Goal: Entertainment & Leisure: Browse casually

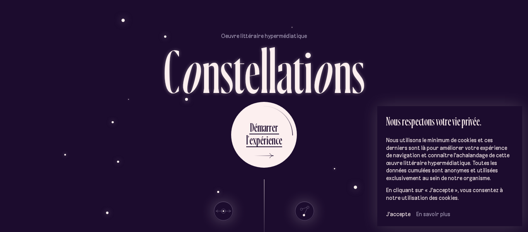
click at [334, 19] on div "Oeuvre littéraire hypermédiatique C o n s t e l l a t i o n s D é m a r r e r l…" at bounding box center [264, 116] width 464 height 232
click at [401, 213] on span "J’accepte" at bounding box center [398, 213] width 24 height 7
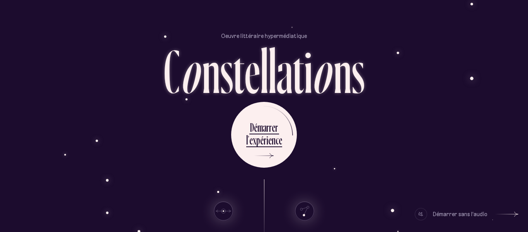
click at [420, 215] on div at bounding box center [421, 214] width 12 height 12
click at [417, 212] on div at bounding box center [421, 214] width 12 height 12
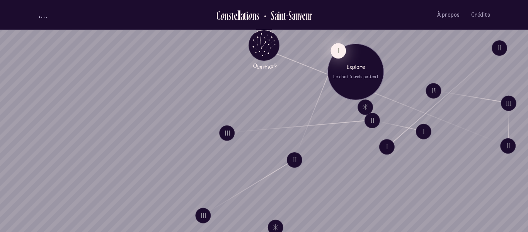
click at [337, 50] on button "I" at bounding box center [338, 50] width 15 height 15
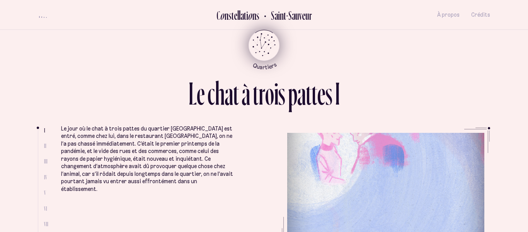
click at [268, 55] on icon "Quartiers" at bounding box center [264, 58] width 45 height 24
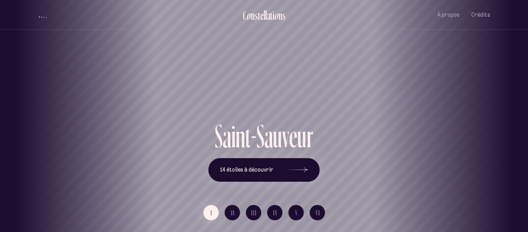
click at [242, 49] on button "Quartiers" at bounding box center [264, 69] width 45 height 40
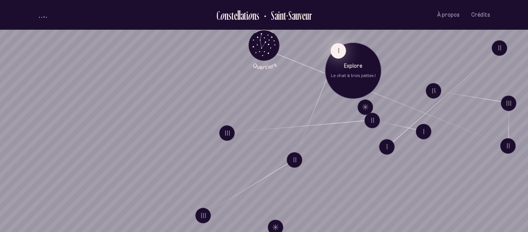
click at [341, 52] on button "I" at bounding box center [338, 50] width 15 height 15
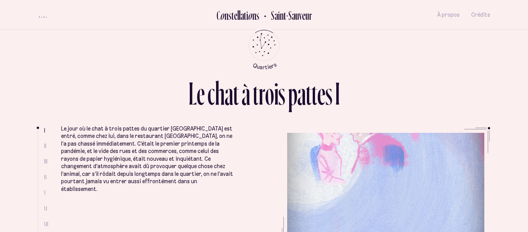
click at [42, 17] on div "volume audio" at bounding box center [43, 17] width 8 height 2
click at [42, 17] on div "volume audio" at bounding box center [43, 15] width 8 height 6
click at [42, 17] on div "volume audio" at bounding box center [43, 17] width 8 height 2
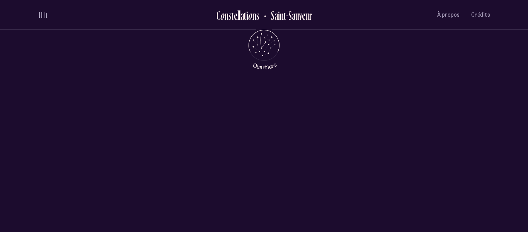
scroll to position [293, 0]
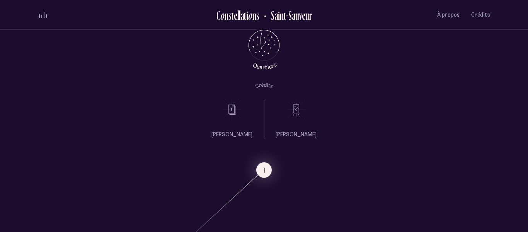
click at [298, 119] on icon at bounding box center [296, 109] width 19 height 19
click at [227, 124] on ul "Félix Villeneuve" at bounding box center [232, 119] width 41 height 39
click at [258, 54] on icon "Quartiers" at bounding box center [264, 58] width 45 height 24
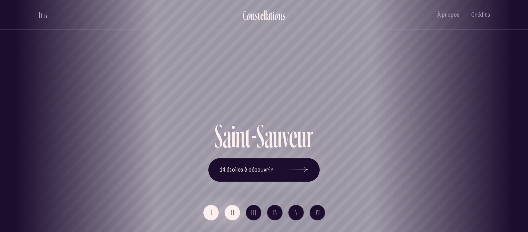
click at [231, 215] on span "II" at bounding box center [233, 212] width 4 height 7
click at [210, 215] on button "I" at bounding box center [210, 212] width 15 height 15
click at [259, 168] on span "14 étoiles à découvrir" at bounding box center [246, 169] width 53 height 7
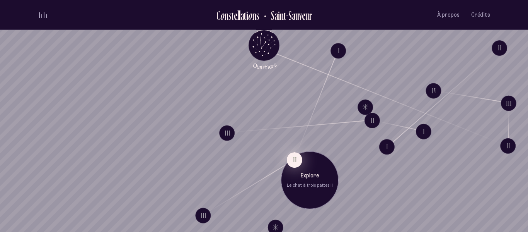
click at [299, 162] on button "II" at bounding box center [294, 159] width 15 height 15
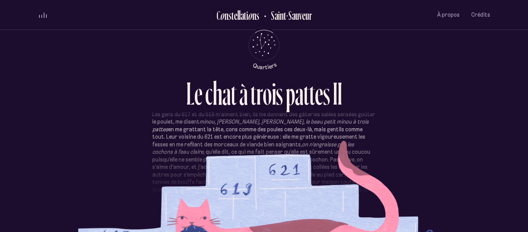
scroll to position [19, 0]
click at [485, 196] on div "Les gens du 617 et du 619 m’aiment bien, ils me donnent des gâteries salées sen…" at bounding box center [264, 162] width 452 height 116
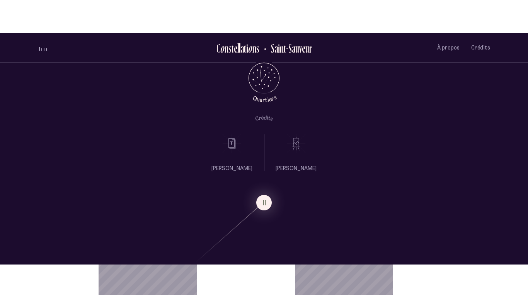
scroll to position [0, 0]
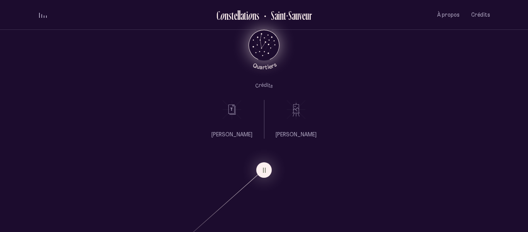
click at [271, 45] on icon "Retour au menu principal" at bounding box center [263, 44] width 23 height 23
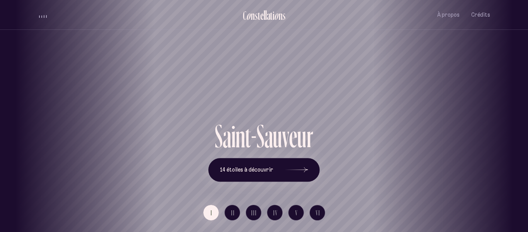
click at [293, 167] on div "Vieux-Québec Saint-Sauveur Saint-Roch Limoilou Saint-Jean-Baptiste Montcalm Vie…" at bounding box center [264, 116] width 528 height 232
click at [297, 172] on icon at bounding box center [296, 170] width 23 height 58
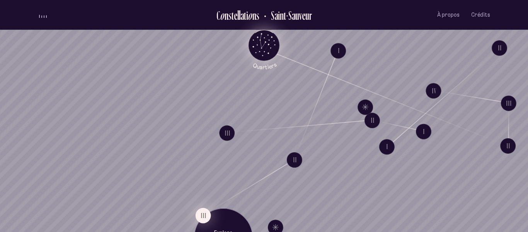
click at [198, 214] on button "III" at bounding box center [202, 214] width 15 height 15
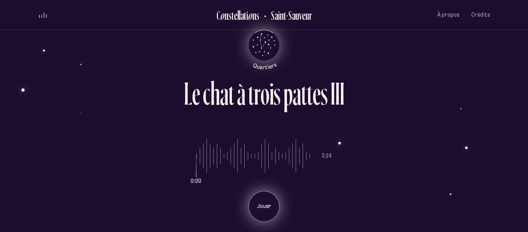
click at [268, 205] on p "Jouer" at bounding box center [263, 206] width 19 height 8
click at [266, 39] on icon "Retour au menu principal" at bounding box center [263, 44] width 23 height 23
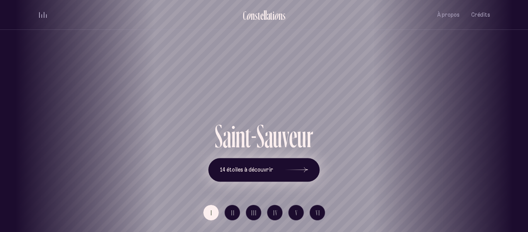
click at [239, 168] on span "14 étoiles à découvrir" at bounding box center [246, 169] width 53 height 7
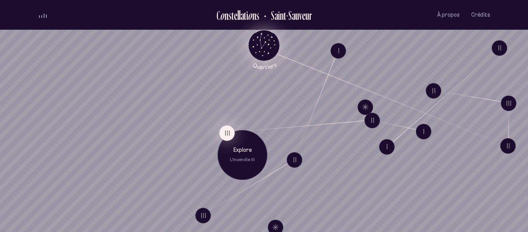
click at [223, 127] on button "III" at bounding box center [226, 132] width 15 height 15
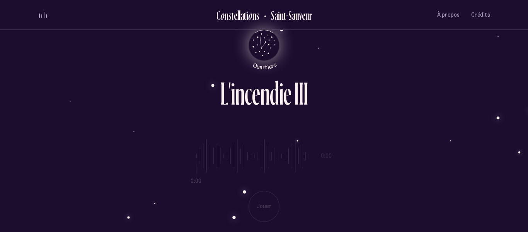
click at [269, 49] on icon "Quartiers" at bounding box center [264, 58] width 45 height 24
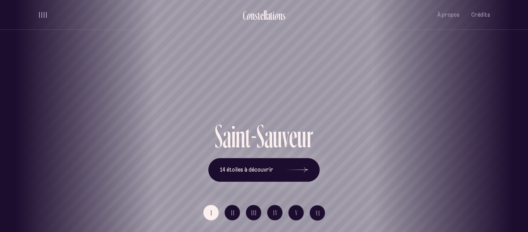
click at [280, 162] on div "Vieux-Québec Saint-Sauveur Saint-Roch Limoilou Saint-Jean-Baptiste Montcalm Vie…" at bounding box center [264, 116] width 528 height 232
click at [288, 166] on icon at bounding box center [296, 170] width 23 height 58
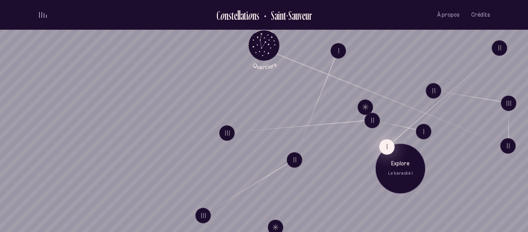
click at [387, 142] on button "I" at bounding box center [386, 146] width 15 height 15
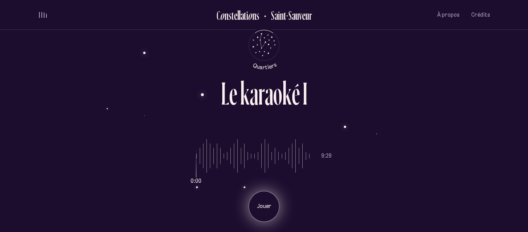
click at [268, 206] on p "Jouer" at bounding box center [263, 206] width 19 height 8
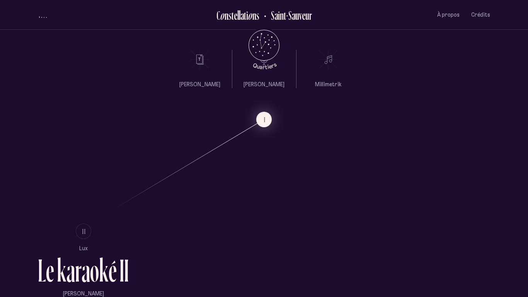
scroll to position [586, 0]
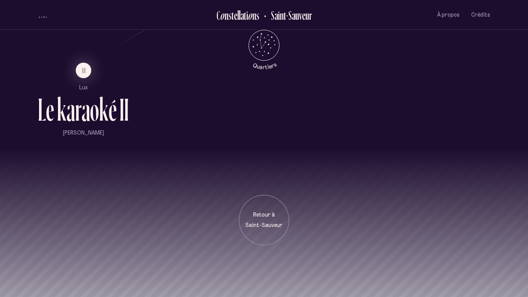
click at [107, 109] on div "k" at bounding box center [104, 110] width 10 height 32
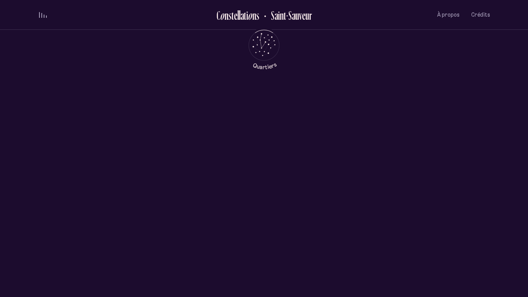
scroll to position [0, 0]
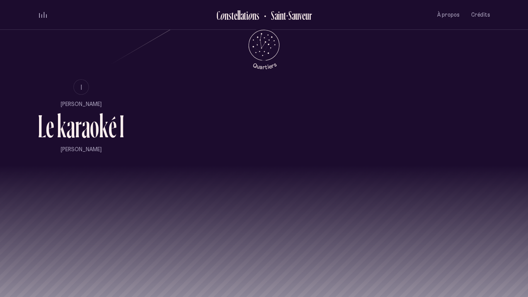
scroll to position [575, 0]
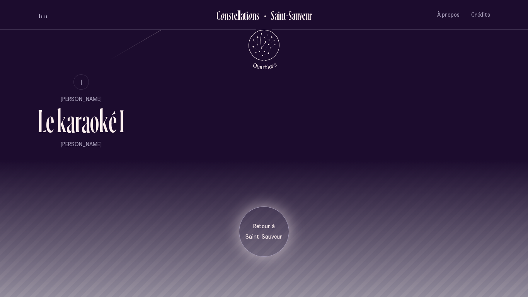
click at [266, 231] on p "Saint-Sauveur" at bounding box center [264, 237] width 39 height 8
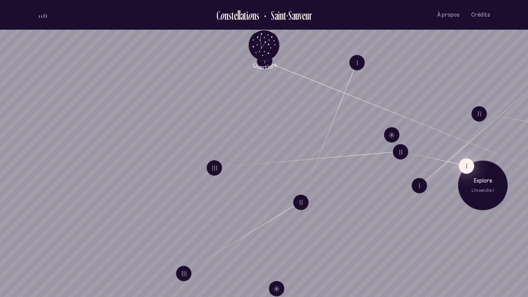
click at [461, 165] on button "I" at bounding box center [466, 165] width 15 height 15
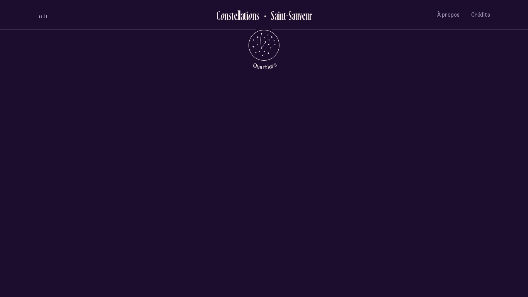
scroll to position [375, 0]
click at [180, 167] on li "I" at bounding box center [264, 169] width 452 height 15
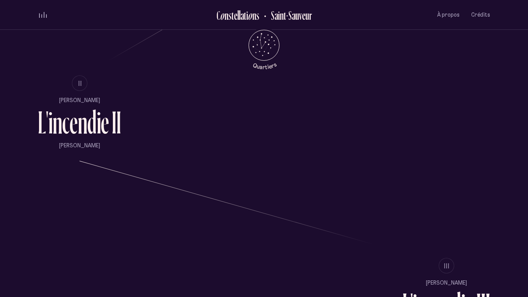
scroll to position [568, 0]
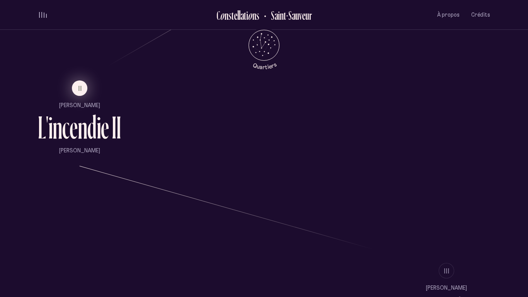
click at [82, 90] on span "II" at bounding box center [80, 88] width 4 height 7
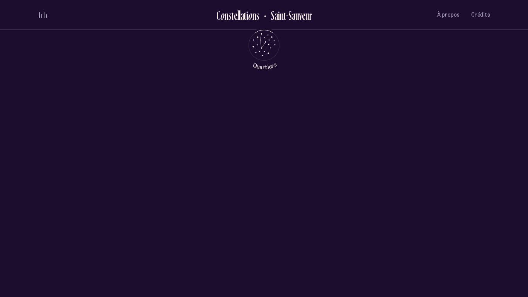
scroll to position [0, 0]
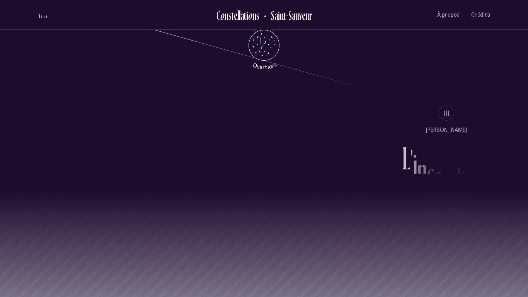
scroll to position [726, 0]
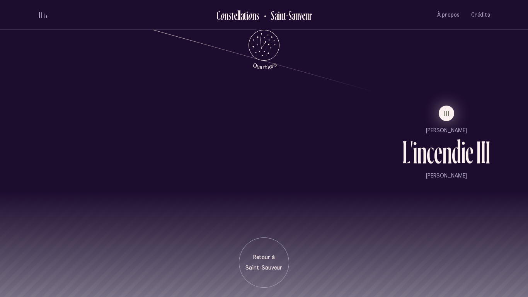
click at [449, 112] on span "III" at bounding box center [447, 113] width 6 height 7
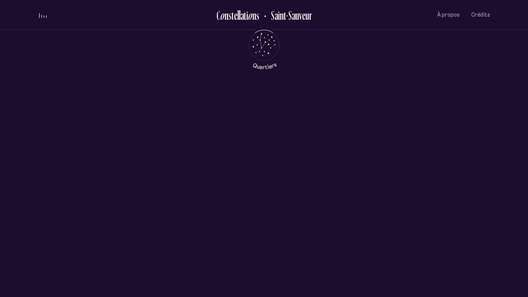
scroll to position [0, 0]
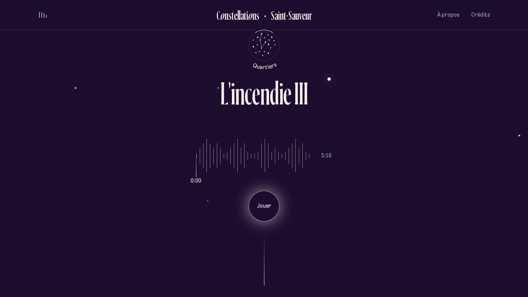
click at [266, 201] on div "Jouer" at bounding box center [264, 206] width 31 height 31
drag, startPoint x: 198, startPoint y: 171, endPoint x: 185, endPoint y: 171, distance: 13.2
click at [196, 171] on input "range" at bounding box center [252, 156] width 113 height 58
click at [195, 156] on div "0:08 5:16 Pause" at bounding box center [264, 174] width 452 height 95
click at [198, 157] on input "range" at bounding box center [252, 156] width 113 height 58
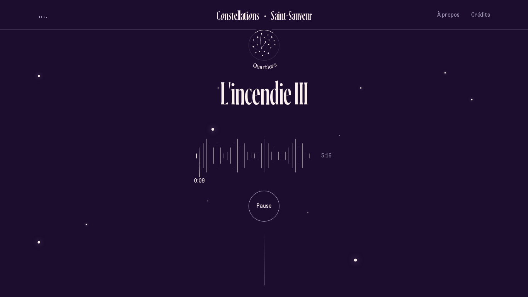
click at [196, 157] on div "0:09 5:16 Pause" at bounding box center [264, 174] width 452 height 95
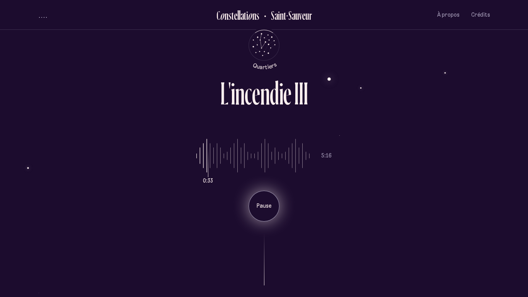
click at [270, 206] on p "Pause" at bounding box center [263, 206] width 19 height 8
type input "*"
drag, startPoint x: 206, startPoint y: 167, endPoint x: 174, endPoint y: 171, distance: 32.7
click at [196, 171] on input "range" at bounding box center [252, 156] width 113 height 58
click at [264, 205] on p "Jouer" at bounding box center [263, 206] width 19 height 8
